Goal: Book appointment/travel/reservation

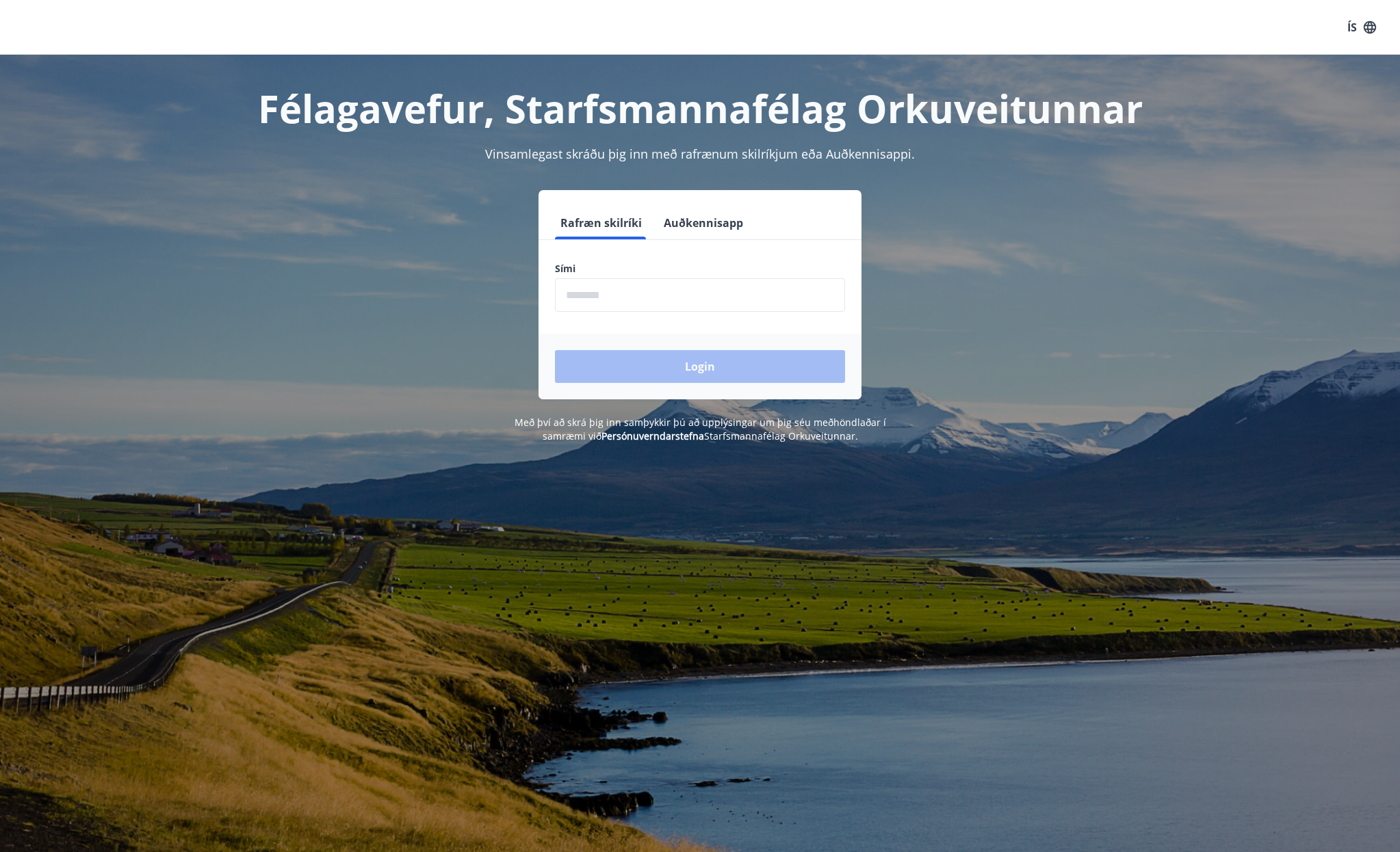
click at [595, 292] on input "phone" at bounding box center [699, 295] width 290 height 34
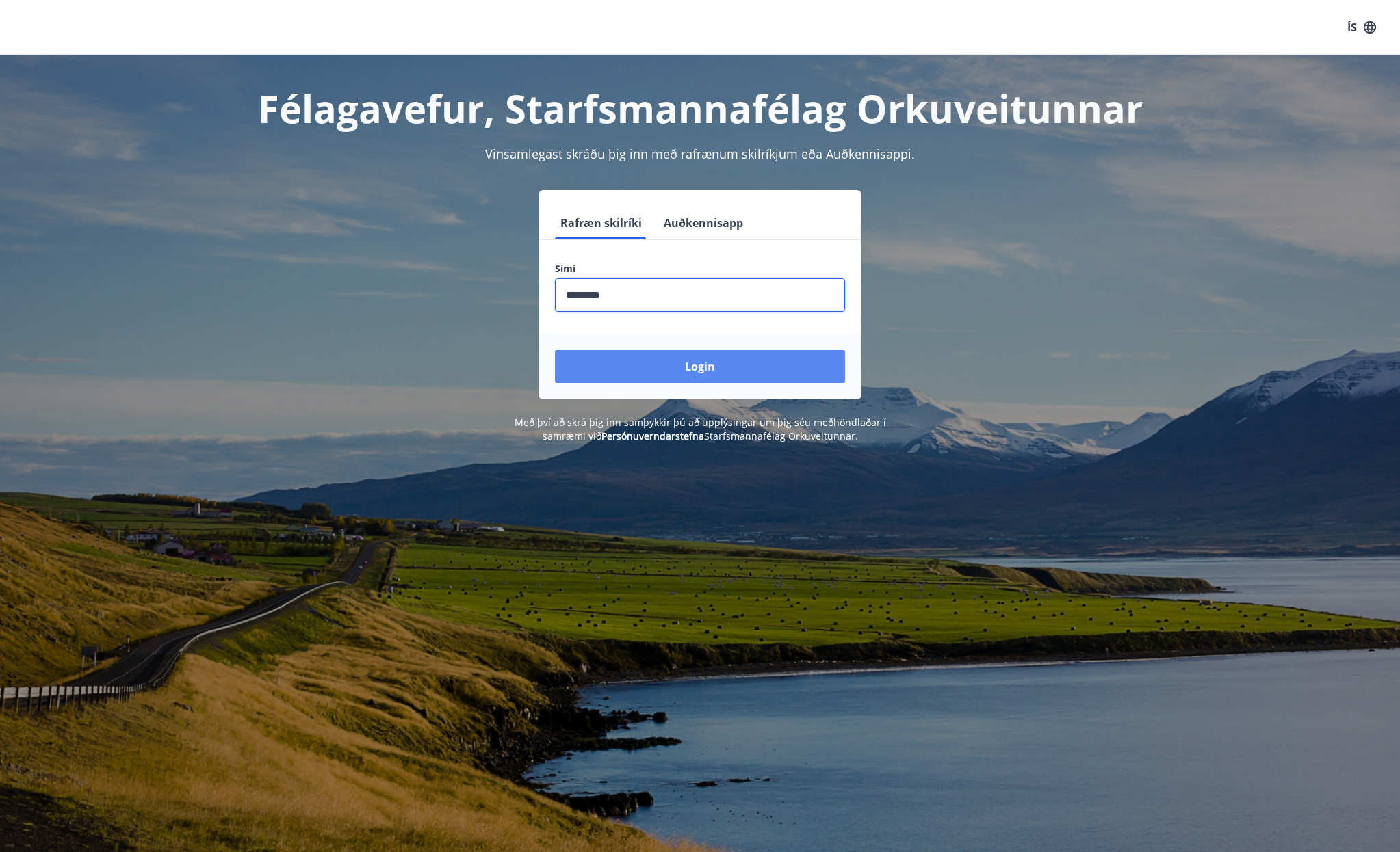
type input "********"
click at [732, 366] on button "Login" at bounding box center [699, 366] width 290 height 33
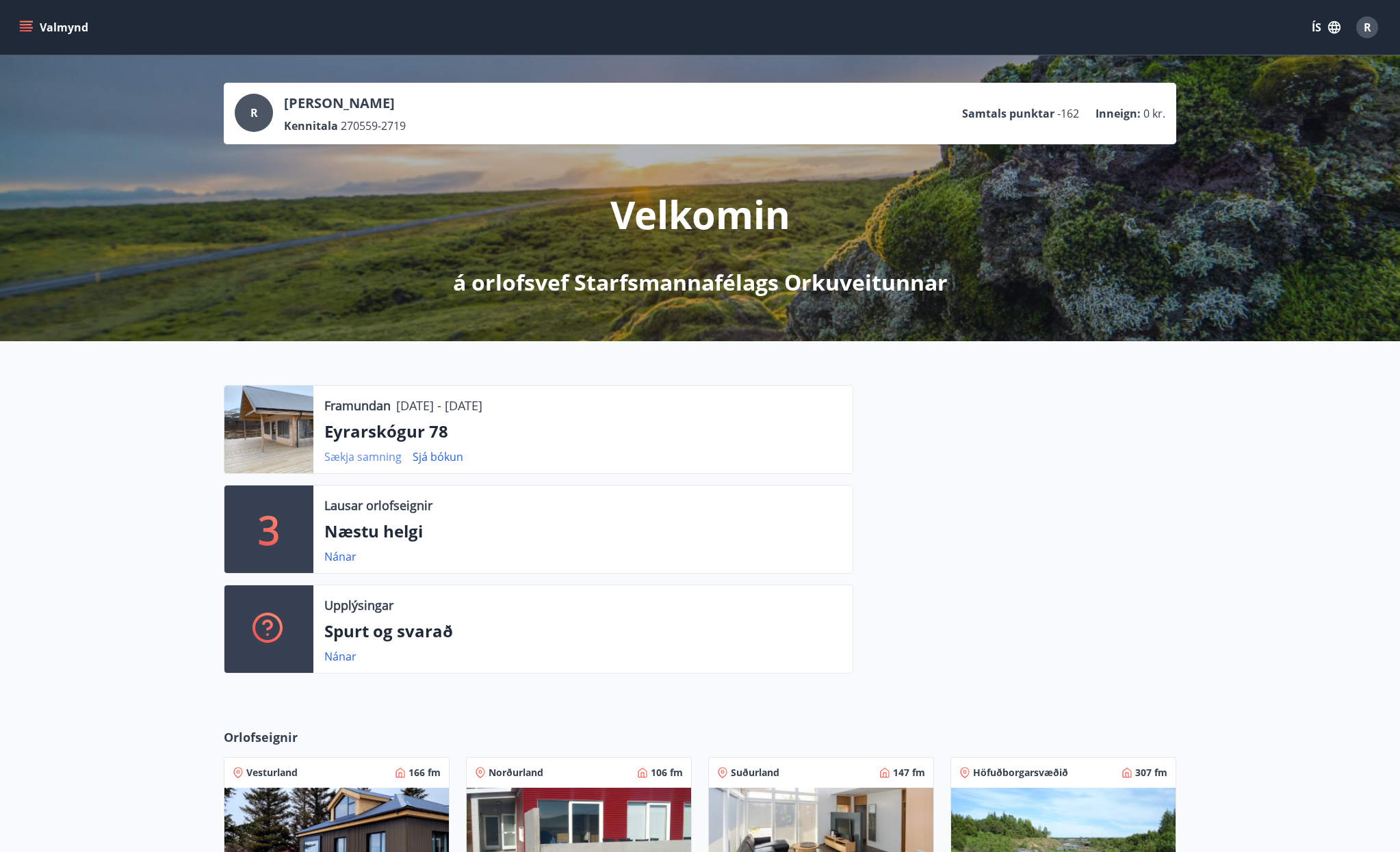
click at [380, 454] on link "Sækja samning" at bounding box center [363, 457] width 77 height 15
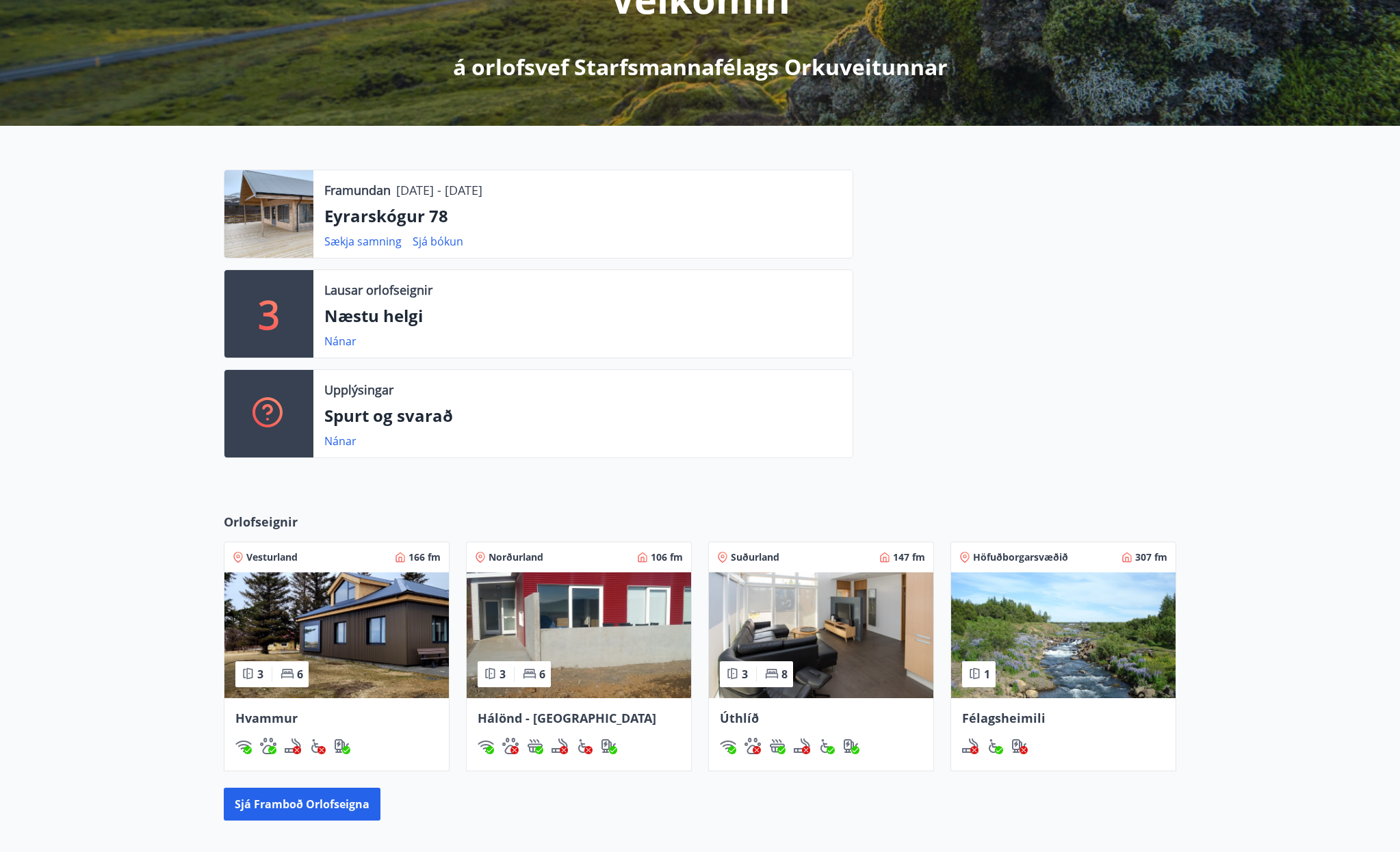
scroll to position [273, 0]
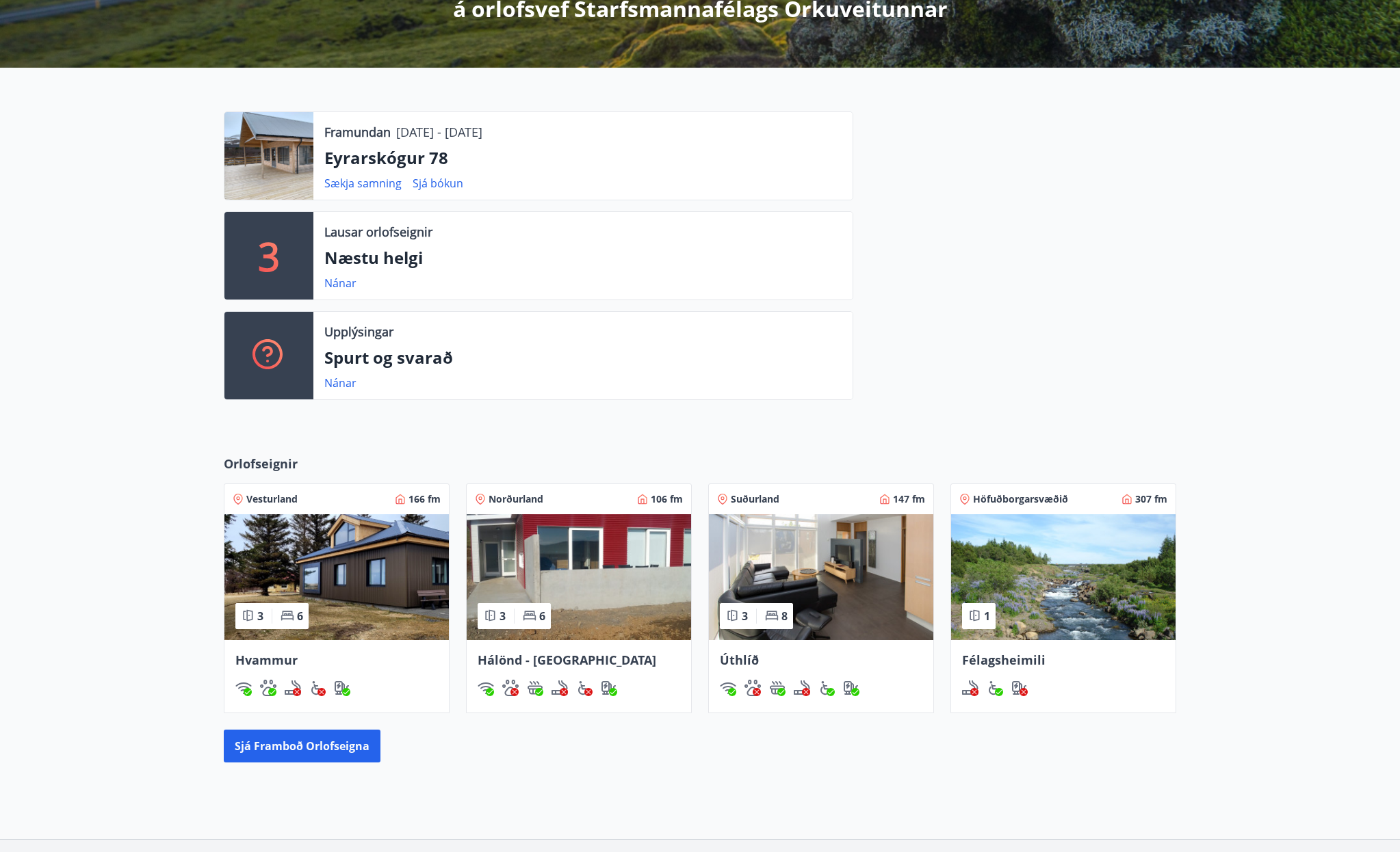
click at [276, 501] on span "Vesturland" at bounding box center [271, 499] width 51 height 14
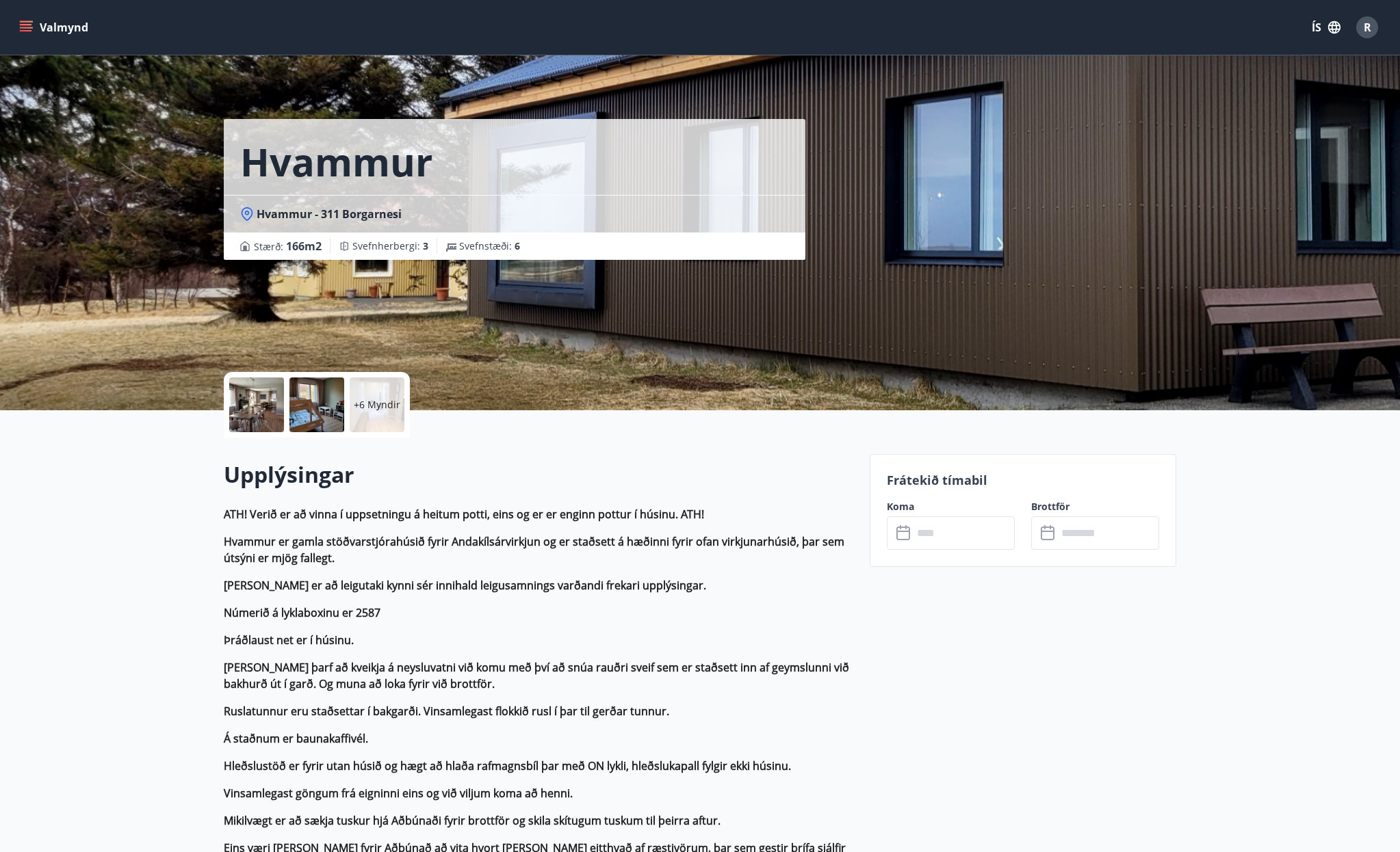
click at [315, 408] on div at bounding box center [316, 404] width 54 height 54
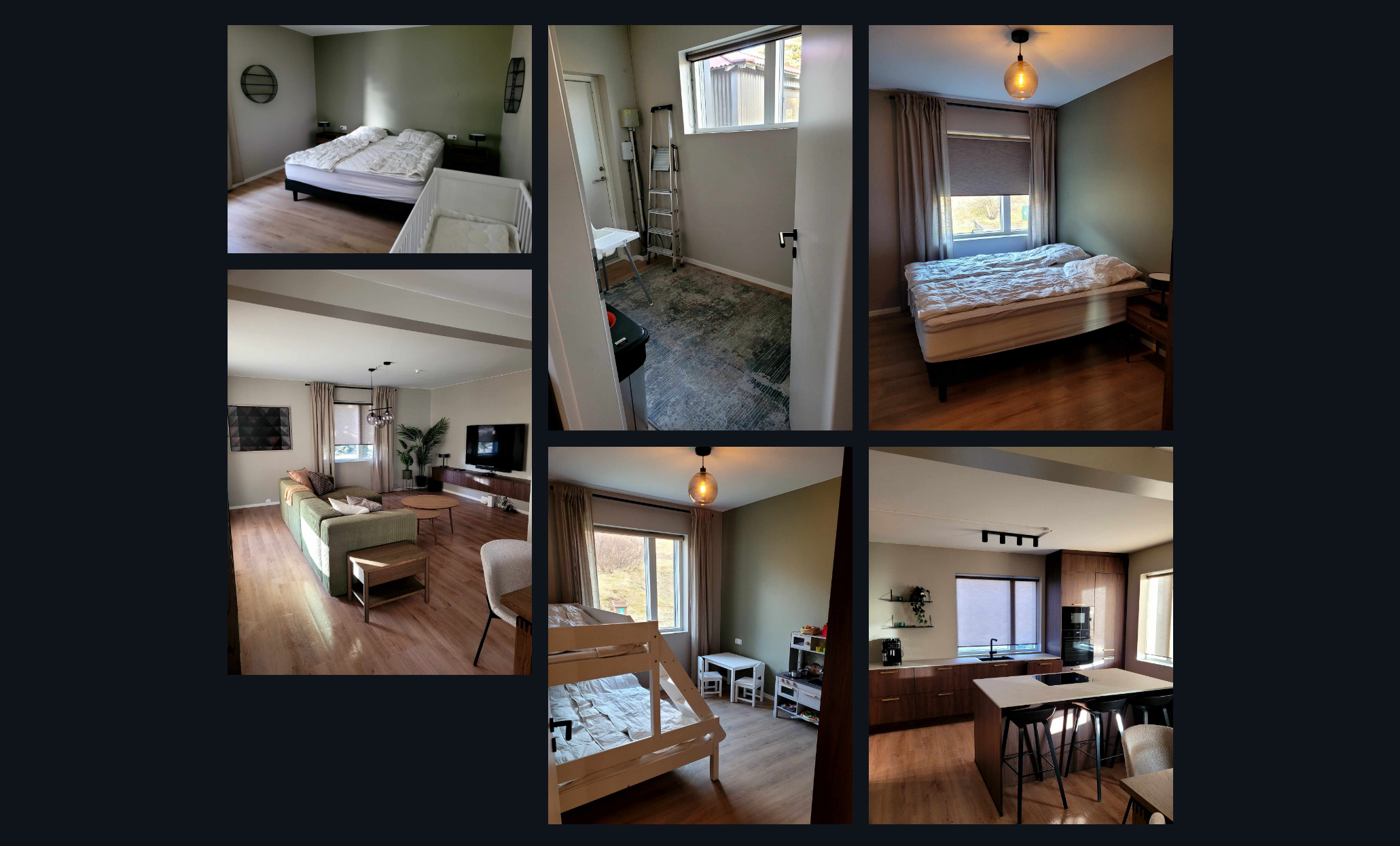
scroll to position [505, 0]
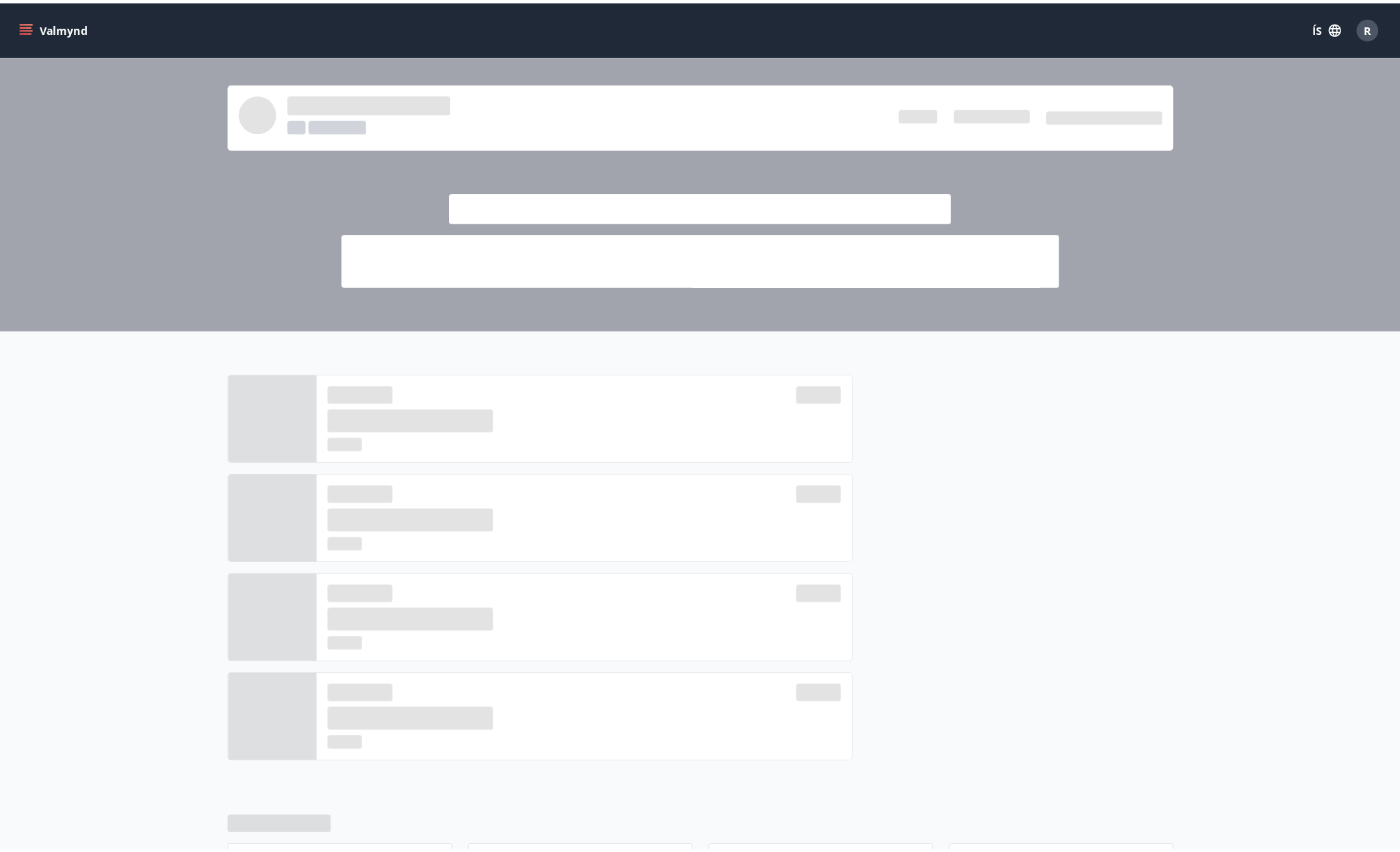
scroll to position [273, 0]
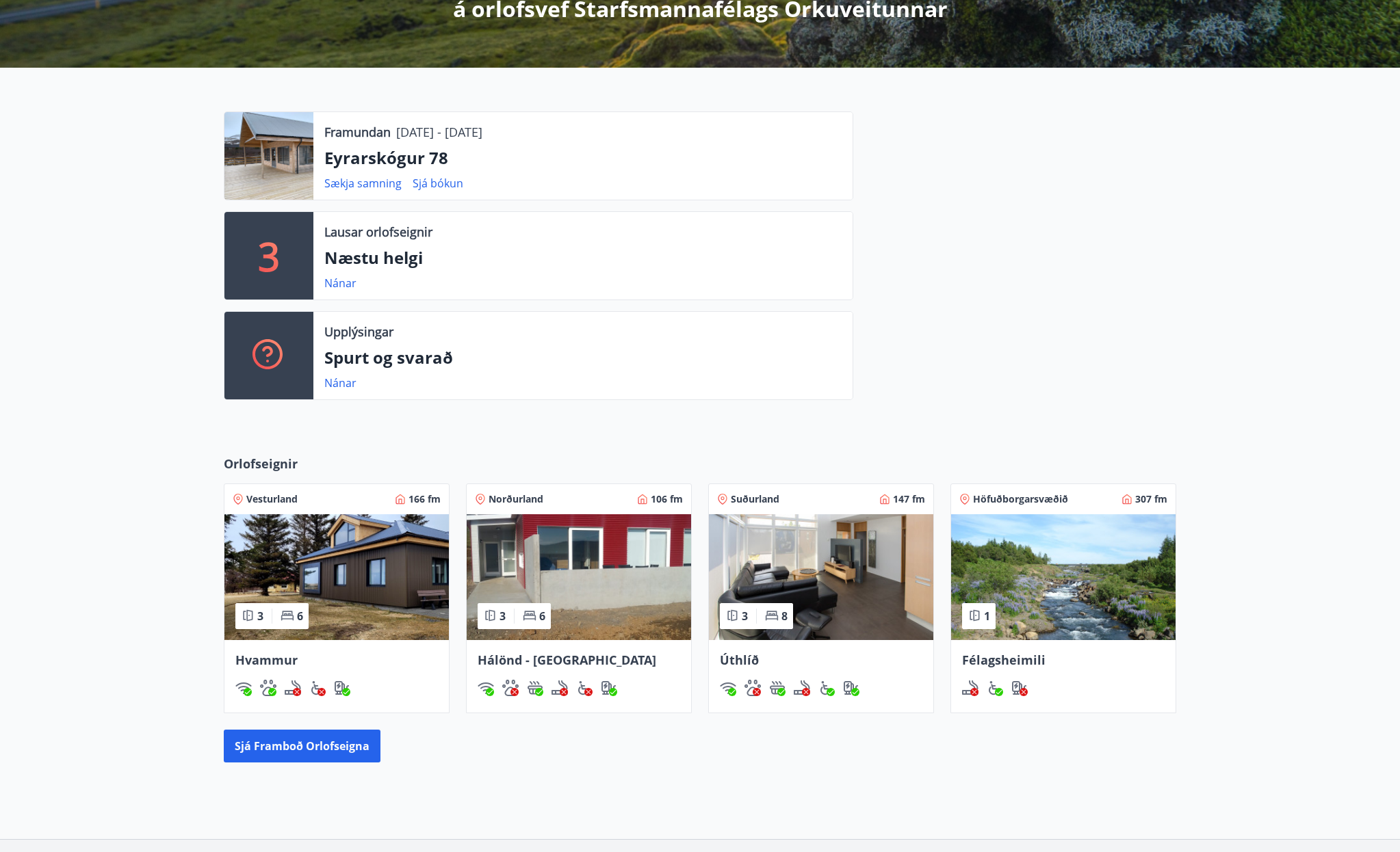
click at [334, 558] on img at bounding box center [337, 577] width 225 height 126
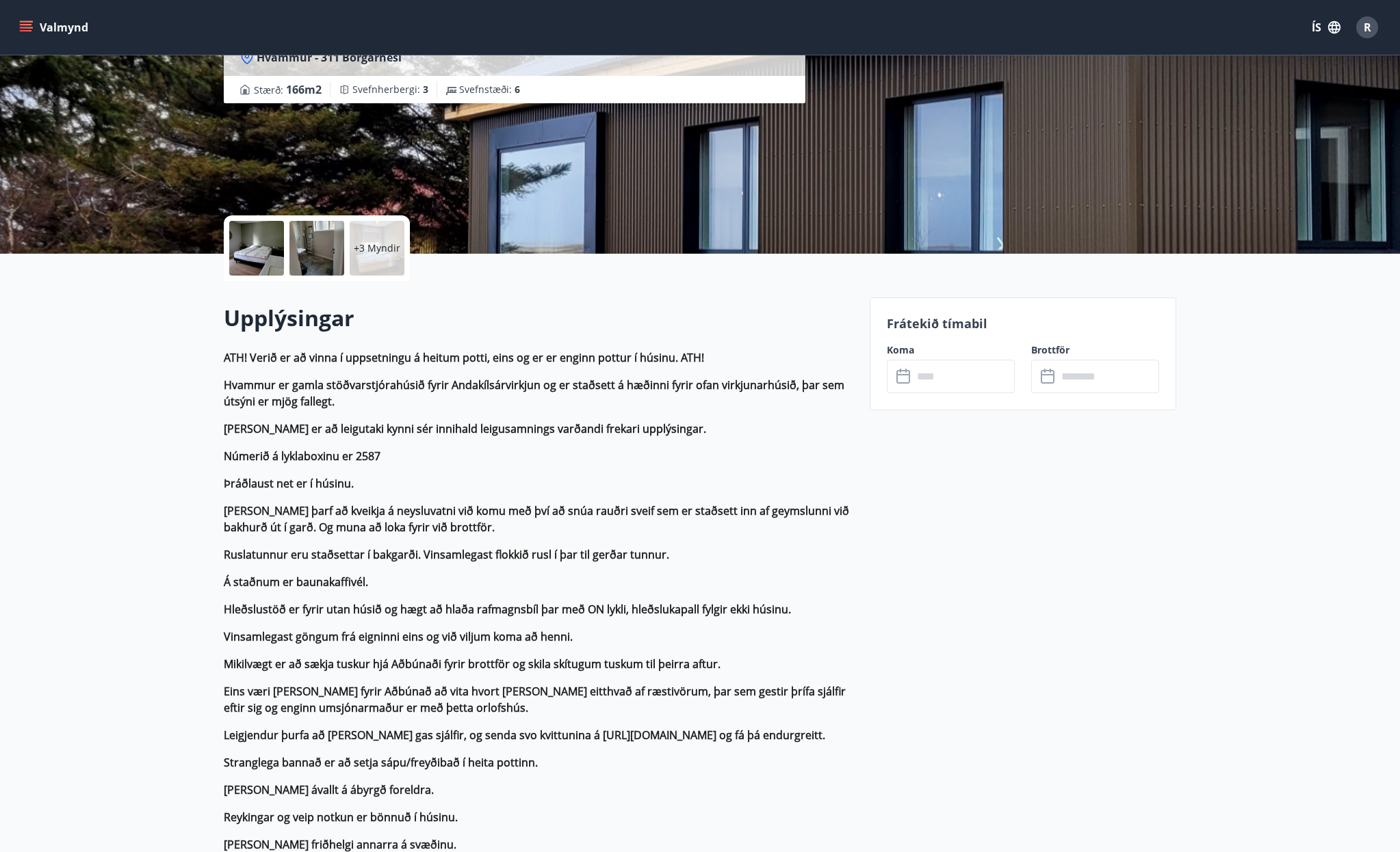
scroll to position [137, 0]
